Goal: Transaction & Acquisition: Subscribe to service/newsletter

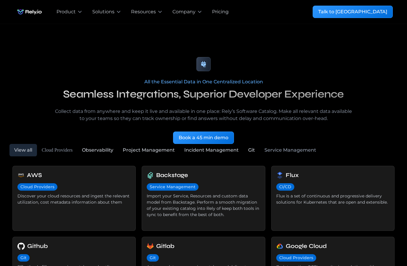
click at [20, 12] on img "home" at bounding box center [29, 12] width 30 height 12
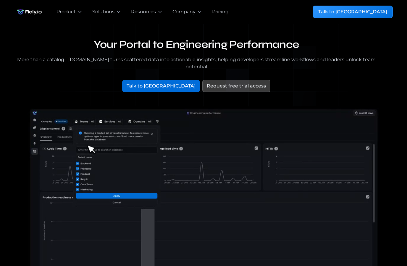
click at [207, 83] on div "Request free trial access" at bounding box center [236, 86] width 59 height 7
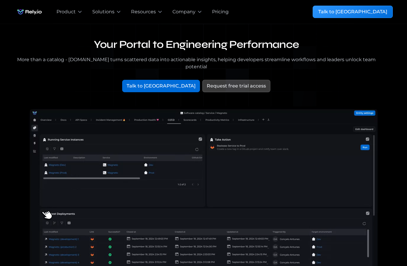
click at [230, 83] on div "Request free trial access" at bounding box center [236, 86] width 59 height 7
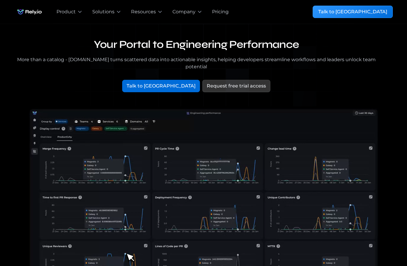
click at [224, 10] on div "Pricing" at bounding box center [220, 11] width 17 height 7
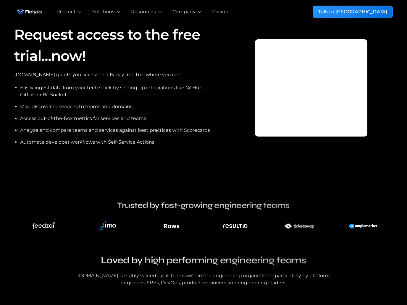
click at [26, 12] on img "home" at bounding box center [29, 12] width 30 height 12
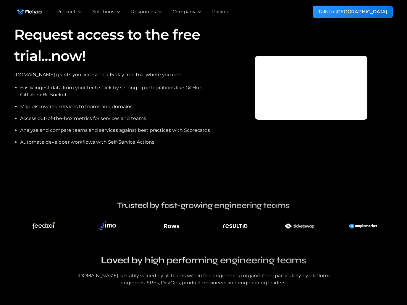
click at [313, 114] on div at bounding box center [311, 91] width 89 height 46
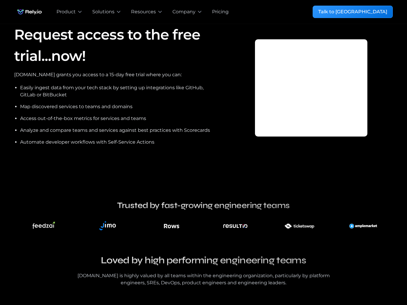
click at [313, 130] on div at bounding box center [311, 91] width 89 height 80
click at [314, 130] on div at bounding box center [311, 91] width 89 height 80
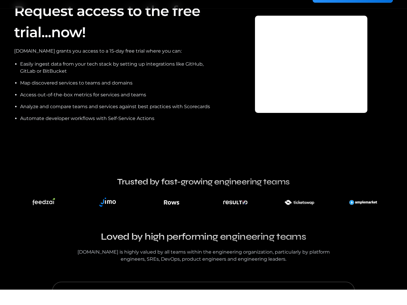
scroll to position [128, 0]
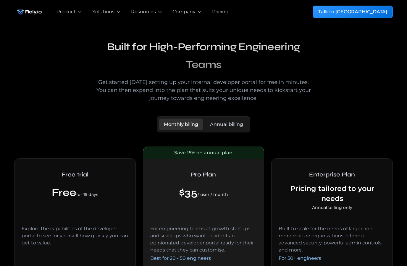
scroll to position [20, 0]
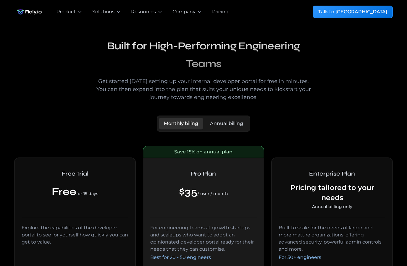
click at [241, 122] on div "Annual billing" at bounding box center [226, 123] width 33 height 7
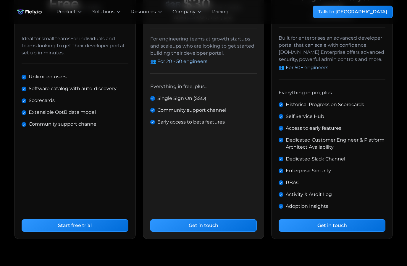
scroll to position [209, 0]
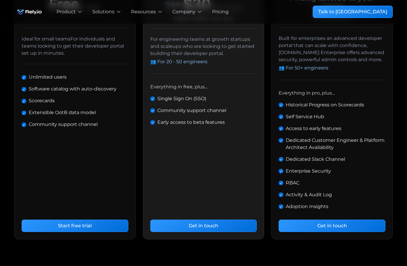
click at [235, 228] on link "Get in touch" at bounding box center [203, 226] width 107 height 12
